Goal: Task Accomplishment & Management: Use online tool/utility

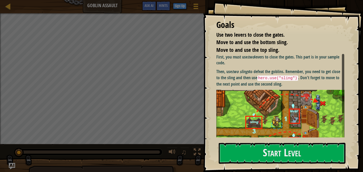
click at [213, 94] on div "Goals Use two levers to close the gates. Move to and use the bottom sling. Move…" at bounding box center [283, 86] width 160 height 172
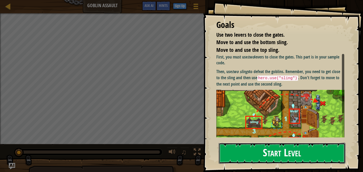
click at [265, 153] on button "Start Level" at bounding box center [282, 153] width 127 height 21
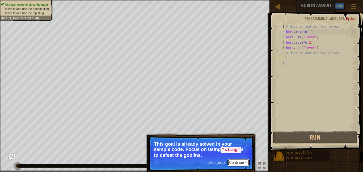
click at [246, 162] on div at bounding box center [246, 162] width 2 height 2
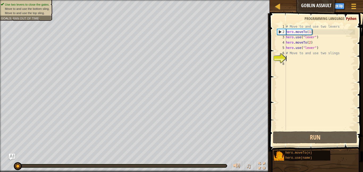
scroll to position [2, 0]
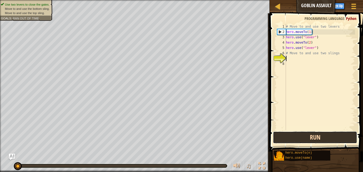
click at [300, 140] on button "Run" at bounding box center [315, 137] width 84 height 12
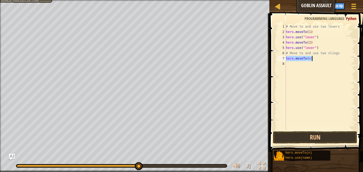
click at [310, 60] on div "# Move to and use two levers hero . moveTo ( 1 ) hero . use ( "lever" ) hero . …" at bounding box center [320, 77] width 70 height 106
type textarea "hero.moveTo(3)"
click at [313, 136] on button "Run" at bounding box center [315, 137] width 84 height 12
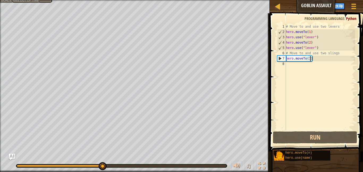
click at [307, 65] on div "# Move to and use two levers hero . moveTo ( 1 ) hero . use ( "lever" ) hero . …" at bounding box center [320, 82] width 70 height 117
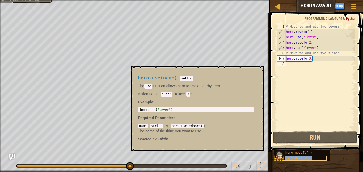
click at [298, 157] on span "hero.use(name)" at bounding box center [299, 158] width 27 height 4
type textarea "hero.use("lever")"
click at [164, 110] on div "hero . use ( "lever" )" at bounding box center [196, 114] width 114 height 12
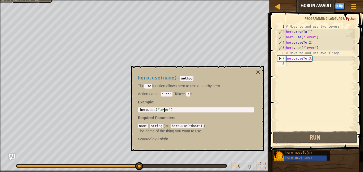
click at [164, 110] on div "hero . use ( "lever" )" at bounding box center [196, 114] width 114 height 12
click at [295, 66] on div "# Move to and use two levers hero . moveTo ( 1 ) hero . use ( "lever" ) hero . …" at bounding box center [320, 82] width 70 height 117
paste textarea "hero.use("lever")"
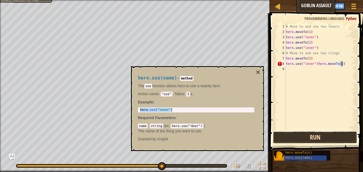
click at [334, 139] on button "Run" at bounding box center [315, 137] width 84 height 12
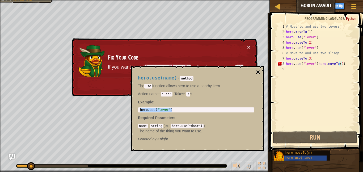
click at [256, 70] on button "×" at bounding box center [258, 72] width 4 height 7
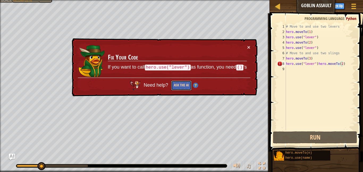
click at [187, 85] on button "Ask the AI" at bounding box center [181, 86] width 20 height 10
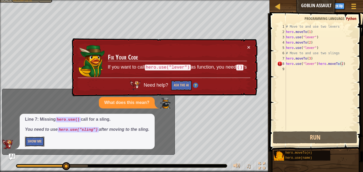
click at [35, 143] on button "Show Me" at bounding box center [34, 142] width 19 height 10
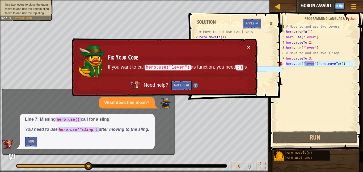
click at [249, 47] on button "×" at bounding box center [248, 47] width 3 height 6
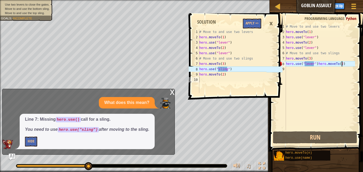
click at [343, 65] on div "# Move to and use two levers hero . moveTo ( 1 ) hero . use ( "lever" ) hero . …" at bounding box center [320, 82] width 70 height 117
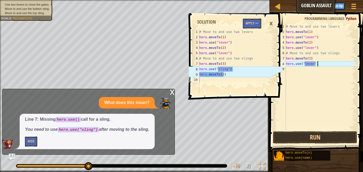
click at [314, 65] on div "# Move to and use two levers hero . moveTo ( 1 ) hero . use ( "lever" ) hero . …" at bounding box center [320, 82] width 70 height 117
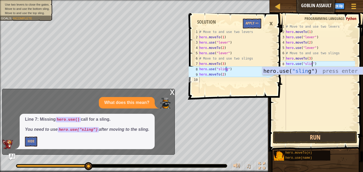
scroll to position [2, 4]
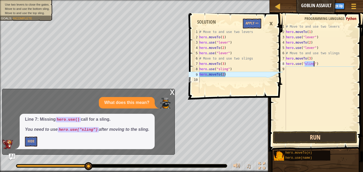
type textarea "hero.use("sling")"
click at [324, 134] on button "Run" at bounding box center [315, 137] width 84 height 12
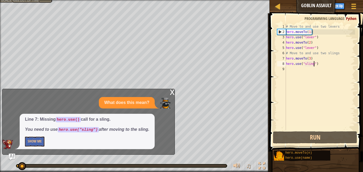
click at [169, 93] on div "x What does this mean? Line 7: Missing hero.use() call for a sling. You need to…" at bounding box center [88, 122] width 173 height 66
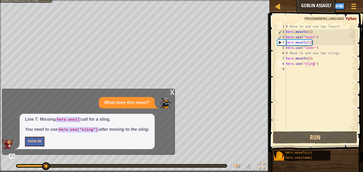
click at [170, 92] on div "x" at bounding box center [172, 91] width 5 height 5
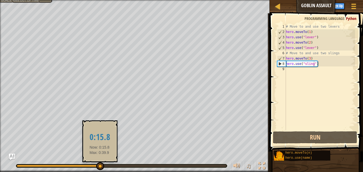
drag, startPoint x: 80, startPoint y: 166, endPoint x: 100, endPoint y: 165, distance: 20.0
click at [100, 165] on div at bounding box center [100, 166] width 8 height 8
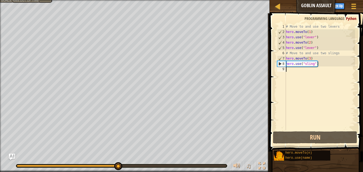
click at [301, 75] on div "# Move to and use two levers hero . moveTo ( 1 ) hero . use ( "lever" ) hero . …" at bounding box center [320, 82] width 70 height 117
type textarea "hero.use(name)"
